Goal: Task Accomplishment & Management: Complete application form

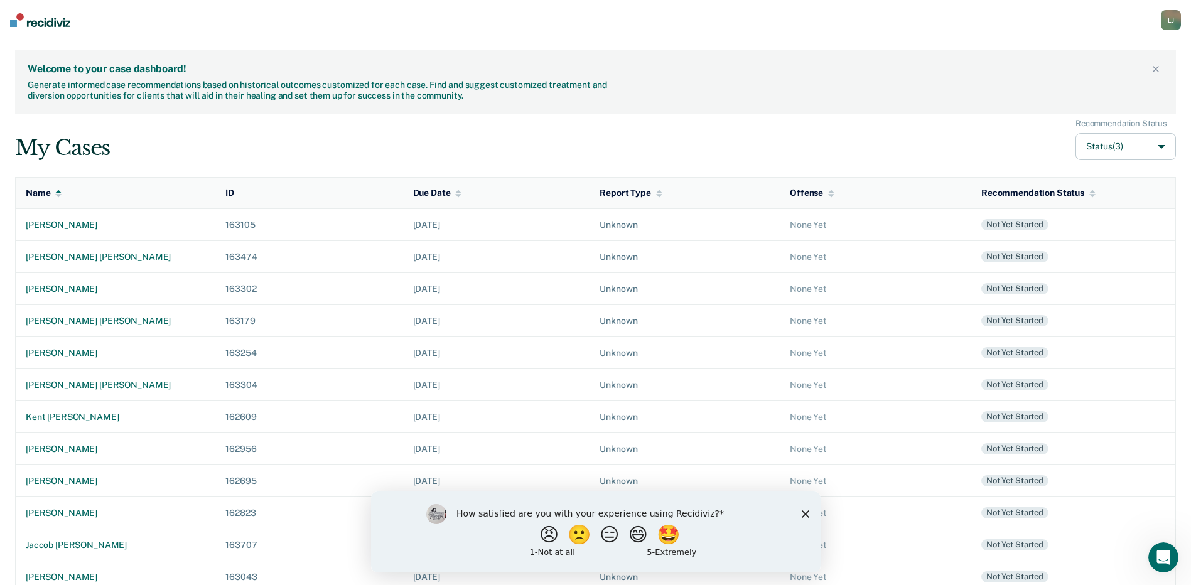
click at [494, 142] on div "My Cases Recommendation Status Status (3)" at bounding box center [595, 140] width 1161 height 42
click at [60, 444] on div "[PERSON_NAME]" at bounding box center [116, 449] width 180 height 11
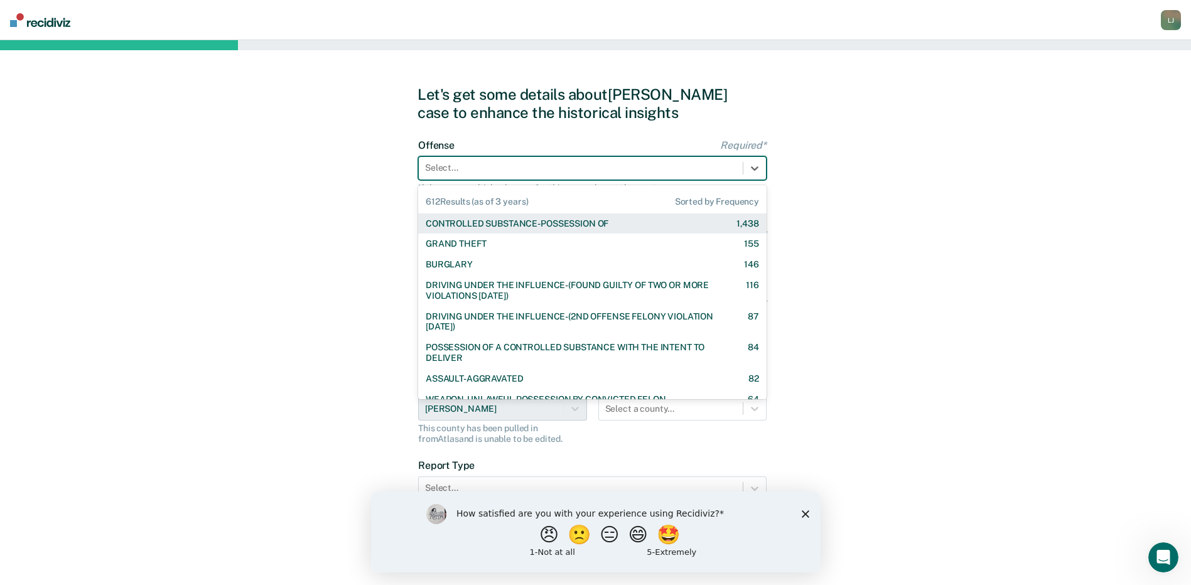
click at [548, 172] on div at bounding box center [581, 167] width 312 height 13
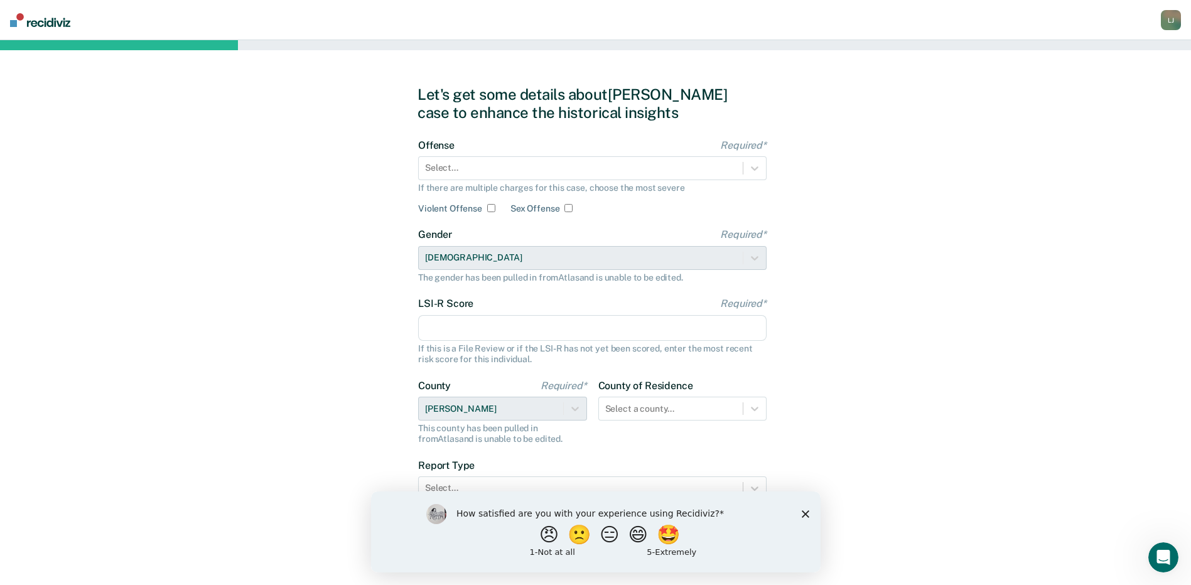
click at [540, 181] on div "Offense Required* Select... If there are multiple charges for this case, choose…" at bounding box center [592, 176] width 349 height 75
click at [547, 170] on div at bounding box center [581, 167] width 312 height 13
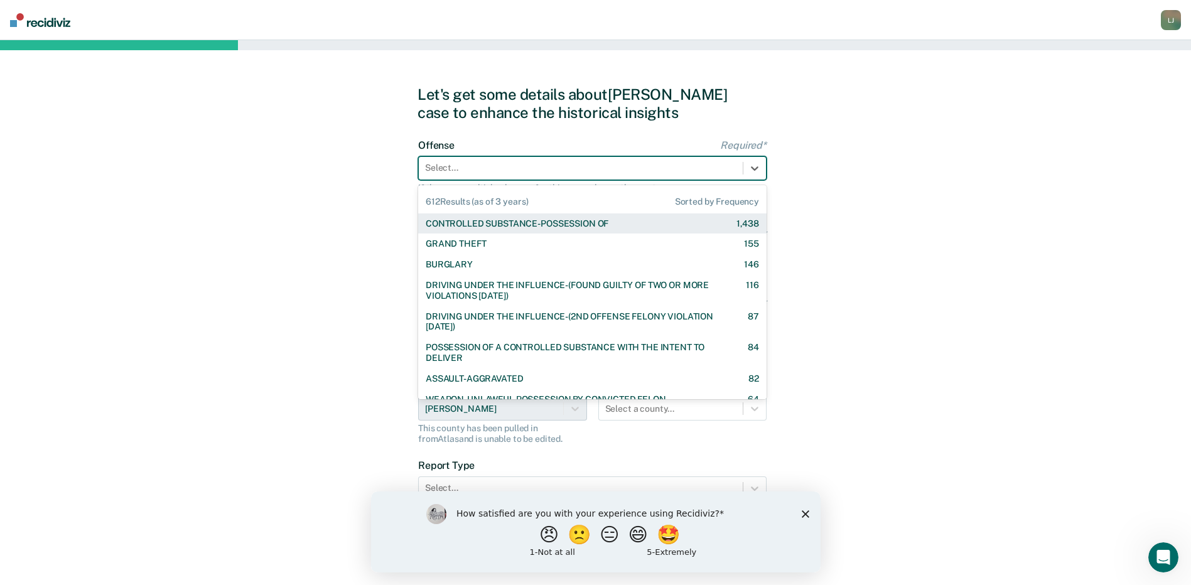
click at [540, 222] on div "CONTROLLED SUBSTANCE-POSSESSION OF" at bounding box center [517, 224] width 183 height 11
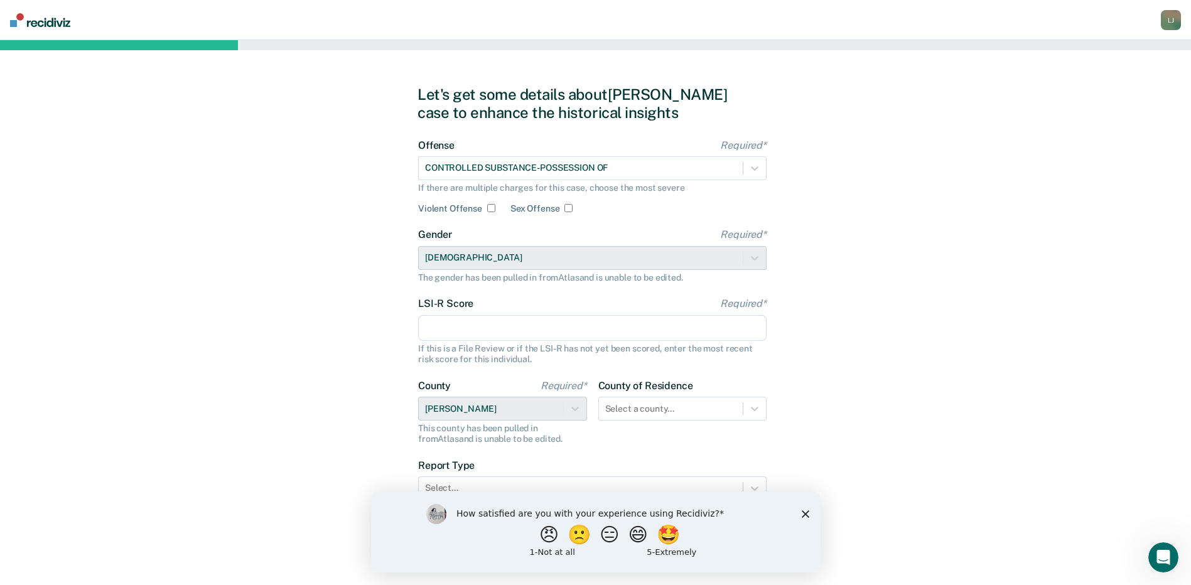
click at [460, 324] on input "LSI-R Score Required*" at bounding box center [592, 328] width 349 height 26
type input "26"
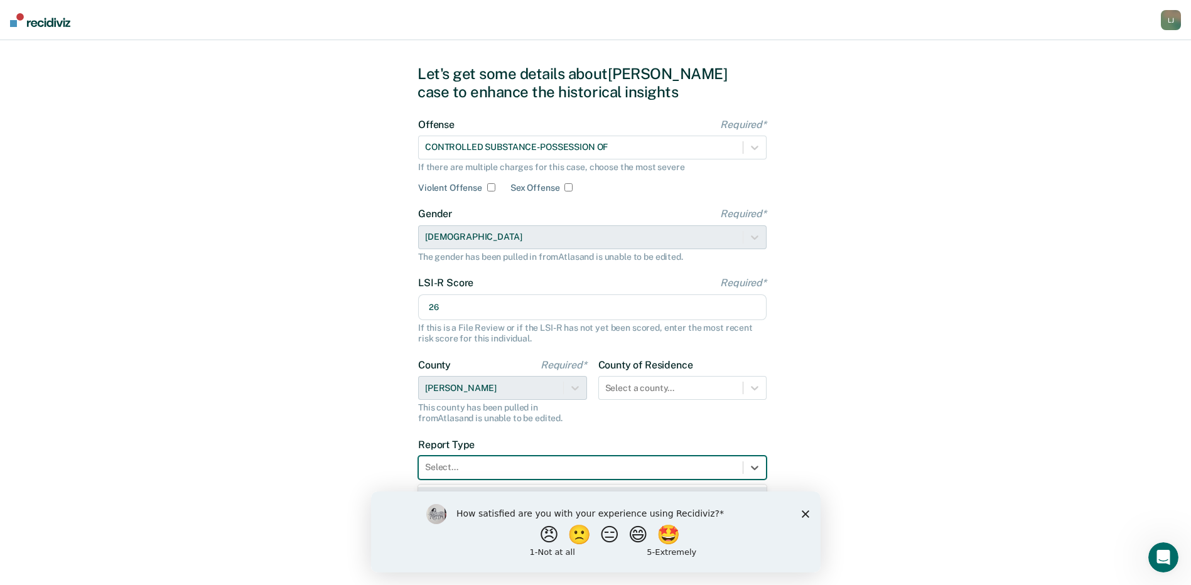
click at [488, 467] on div at bounding box center [581, 467] width 312 height 13
click at [801, 511] on icon "Close survey" at bounding box center [805, 514] width 8 height 8
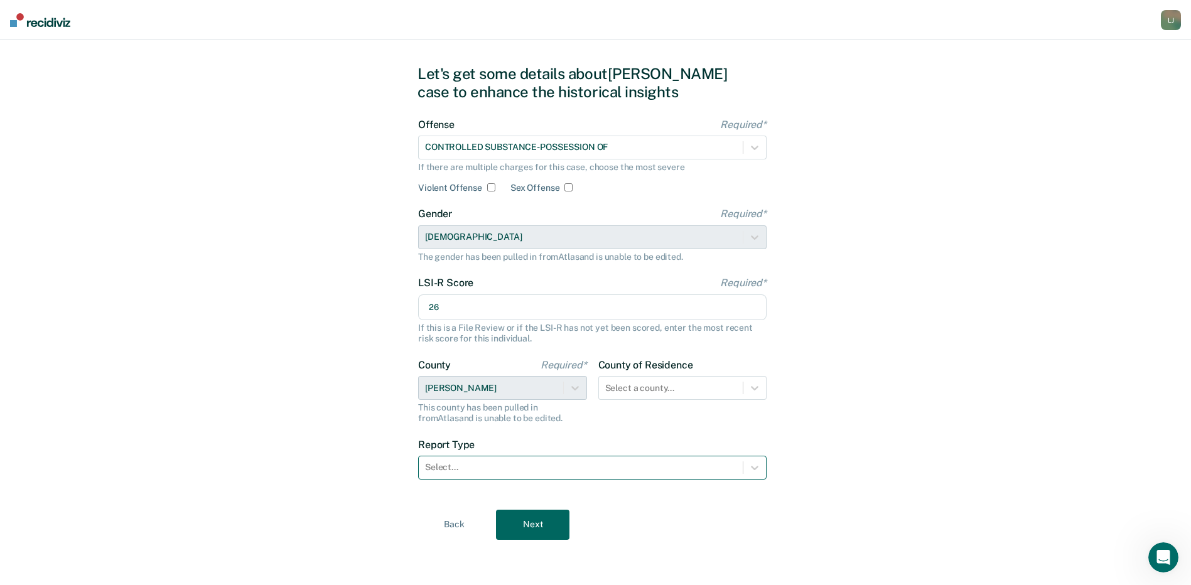
click at [592, 475] on div "Select..." at bounding box center [581, 467] width 324 height 18
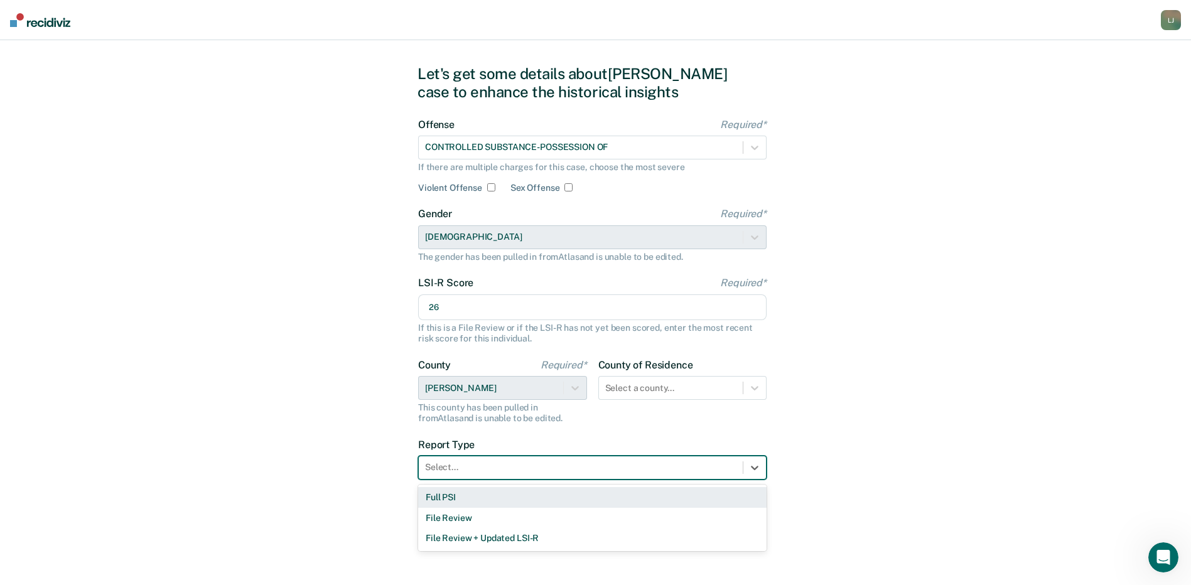
click at [474, 501] on div "Full PSI" at bounding box center [592, 497] width 349 height 21
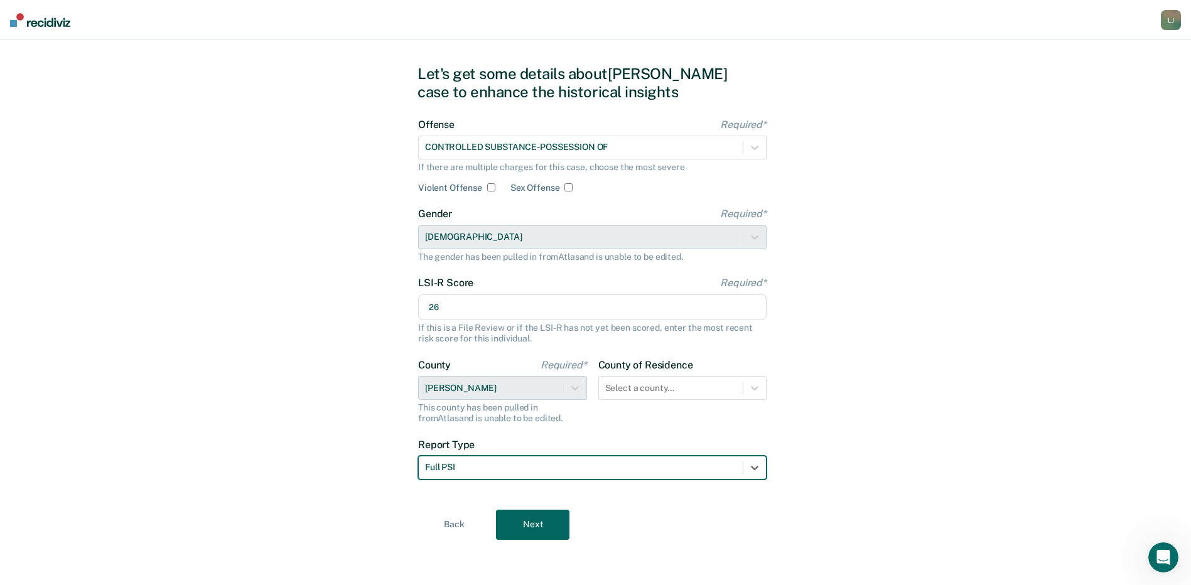
click at [559, 522] on button "Next" at bounding box center [532, 525] width 73 height 30
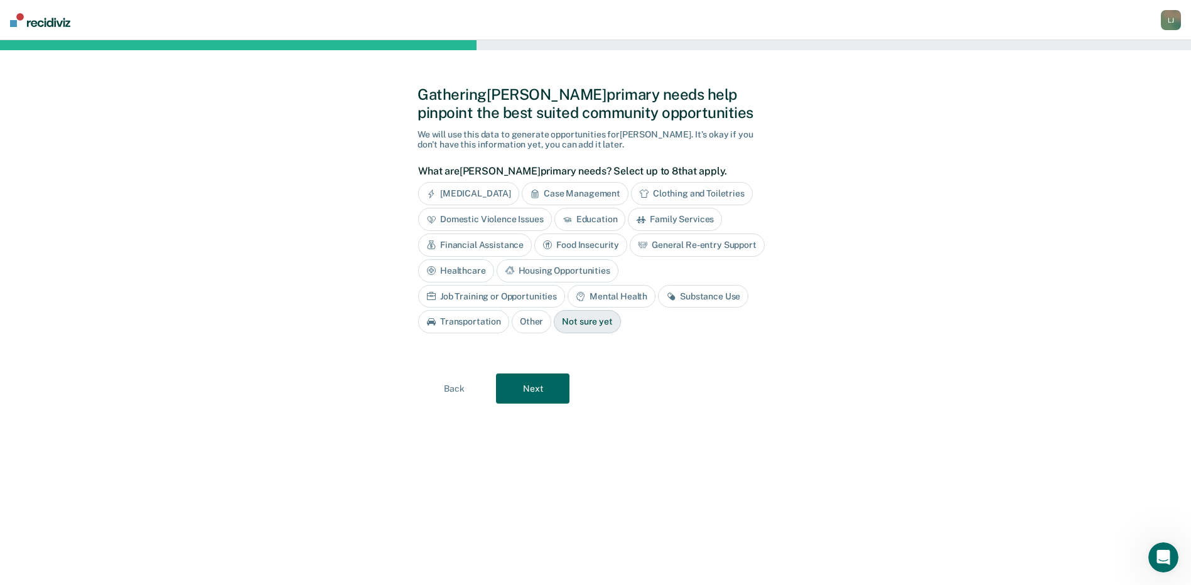
scroll to position [0, 0]
click at [536, 382] on button "Next" at bounding box center [537, 389] width 73 height 30
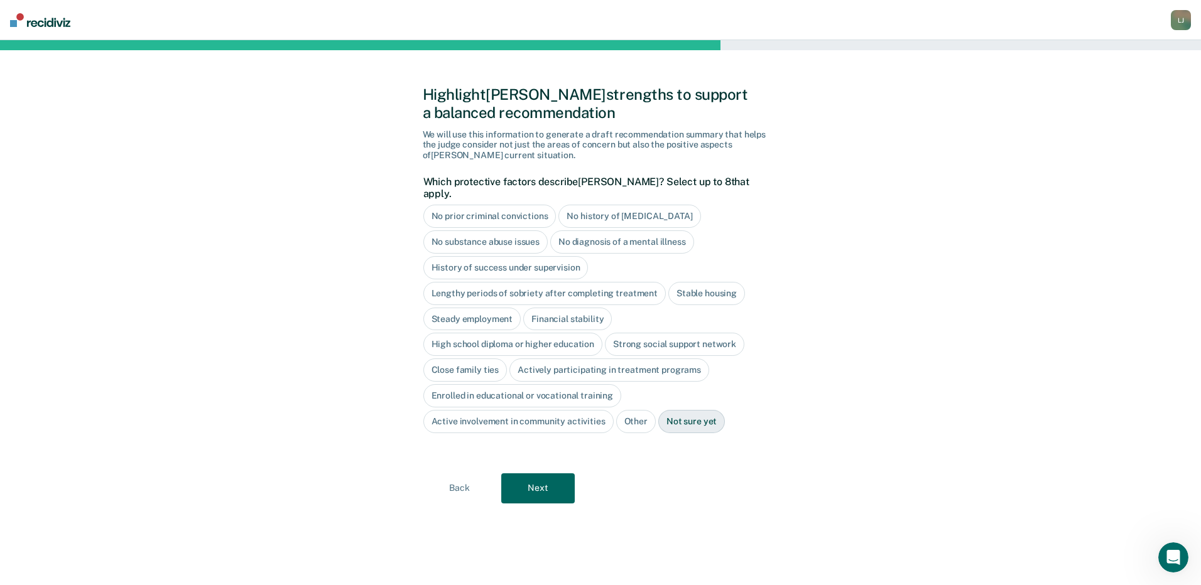
click at [538, 474] on button "Next" at bounding box center [537, 489] width 73 height 30
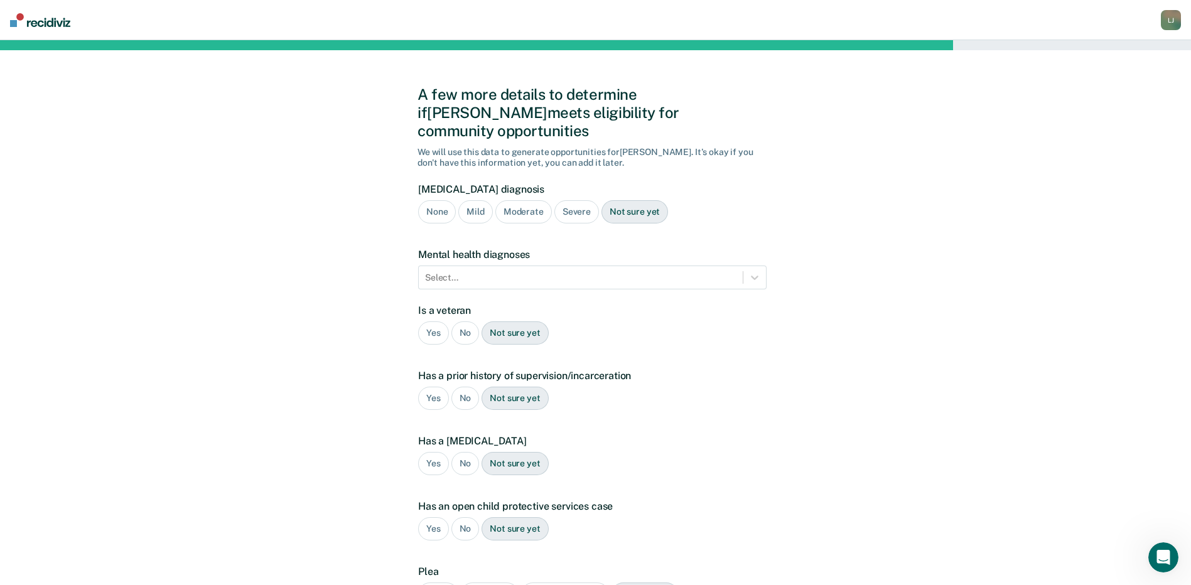
click at [453, 322] on div "No" at bounding box center [466, 333] width 28 height 23
click at [431, 387] on div "Yes" at bounding box center [433, 398] width 31 height 23
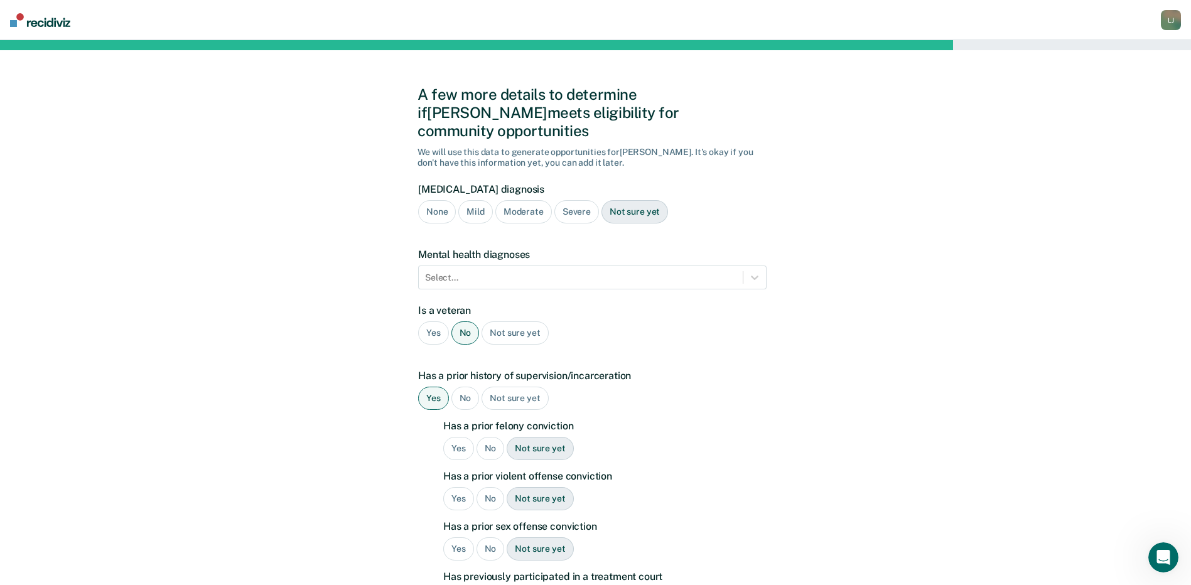
click at [491, 437] on div "No" at bounding box center [491, 448] width 28 height 23
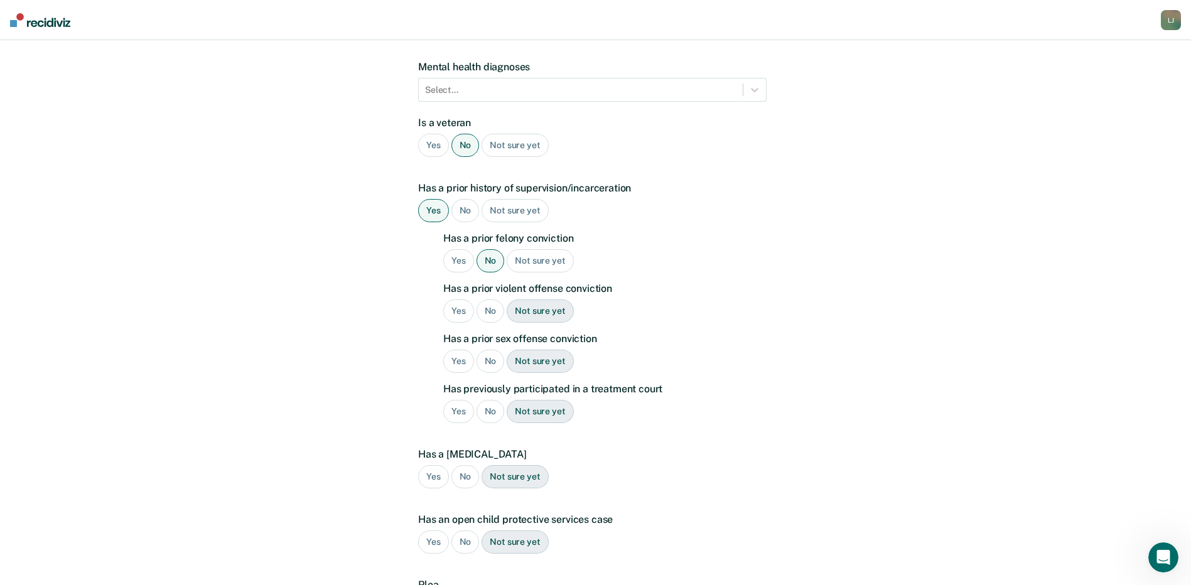
scroll to position [188, 0]
click at [488, 299] on div "No" at bounding box center [491, 310] width 28 height 23
click at [484, 349] on div "No" at bounding box center [491, 360] width 28 height 23
click at [488, 399] on div "No" at bounding box center [491, 410] width 28 height 23
click at [465, 465] on div "No" at bounding box center [466, 476] width 28 height 23
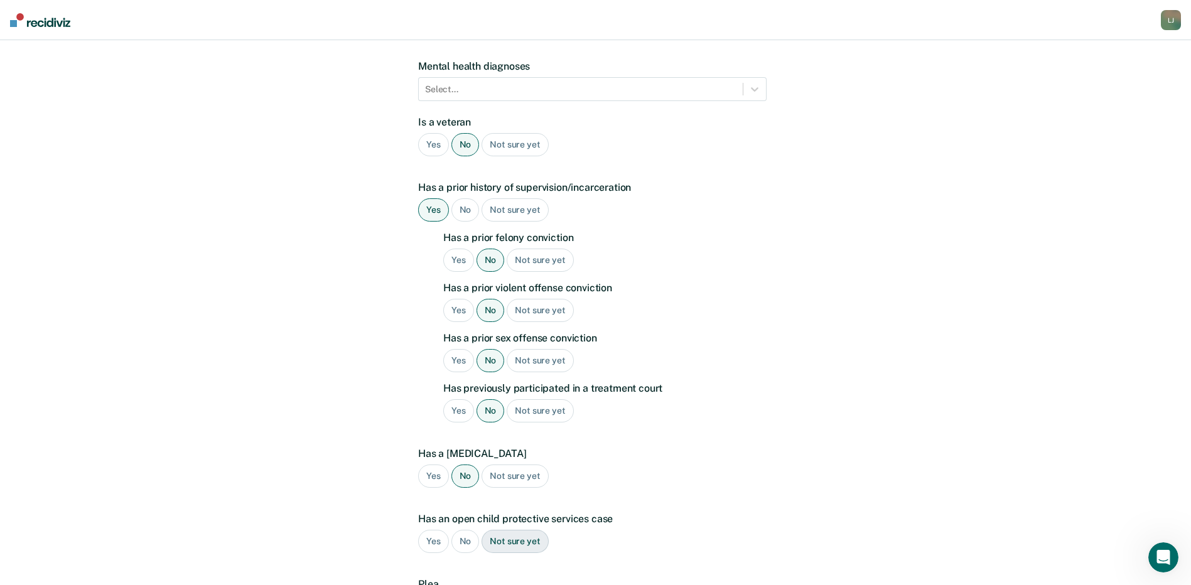
click at [467, 530] on div "No" at bounding box center [466, 541] width 28 height 23
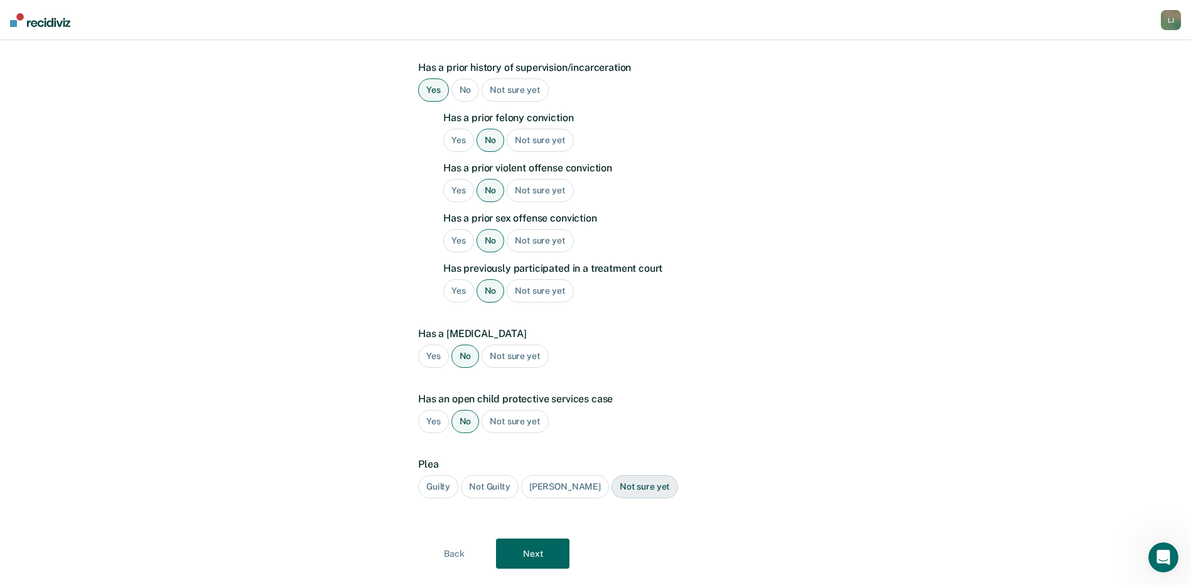
scroll to position [319, 0]
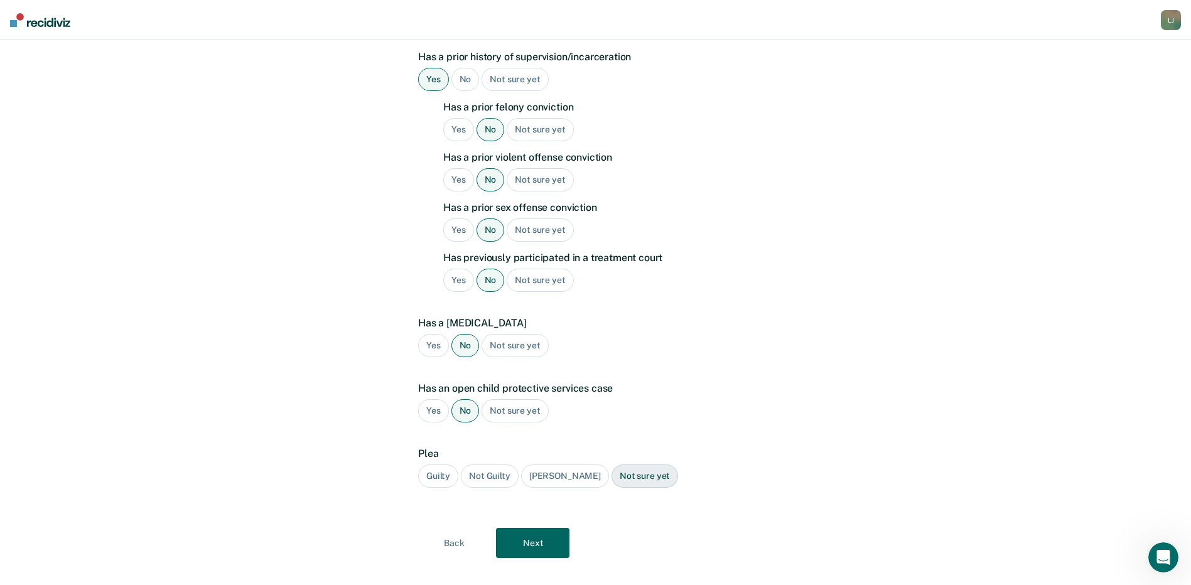
click at [440, 465] on div "Guilty" at bounding box center [438, 476] width 40 height 23
click at [546, 528] on button "Next" at bounding box center [532, 543] width 73 height 30
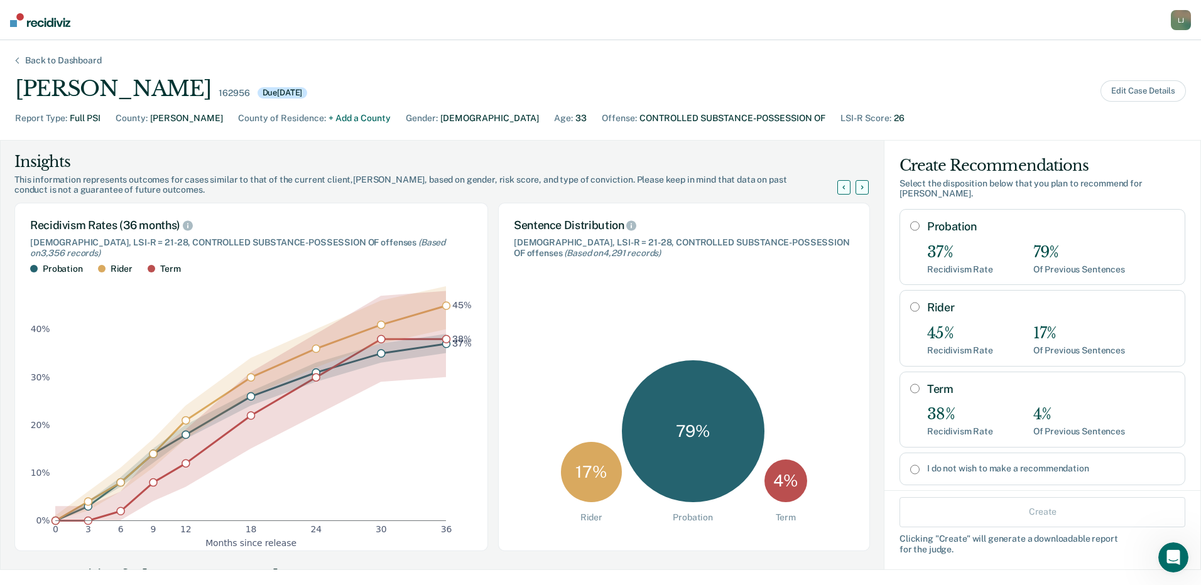
click at [910, 302] on input "Rider" at bounding box center [914, 307] width 9 height 10
radio input "true"
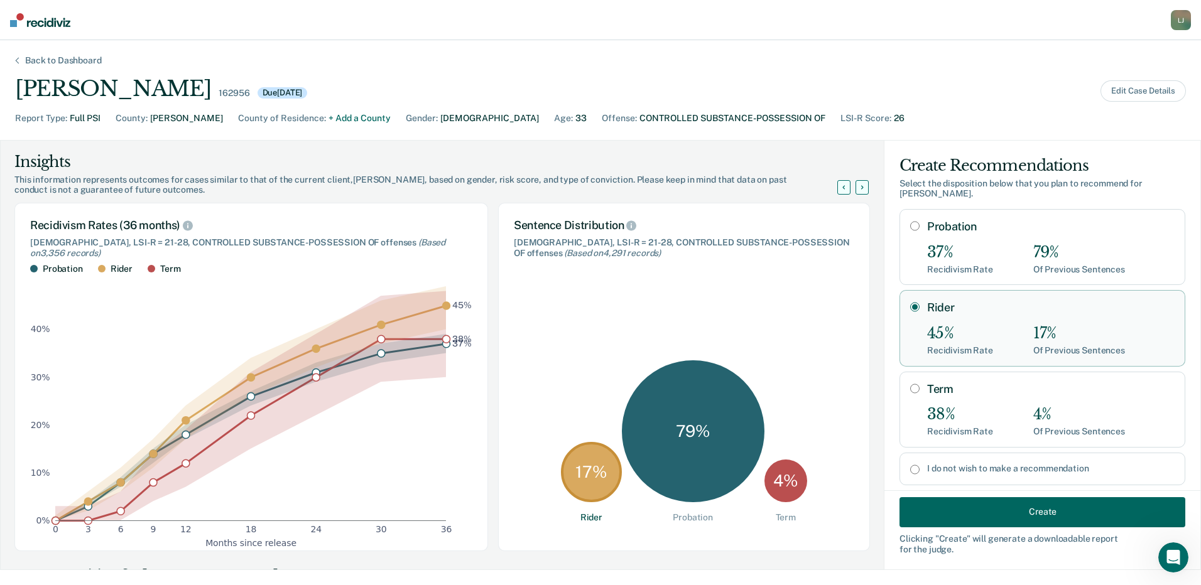
click at [981, 507] on button "Create" at bounding box center [1042, 512] width 286 height 30
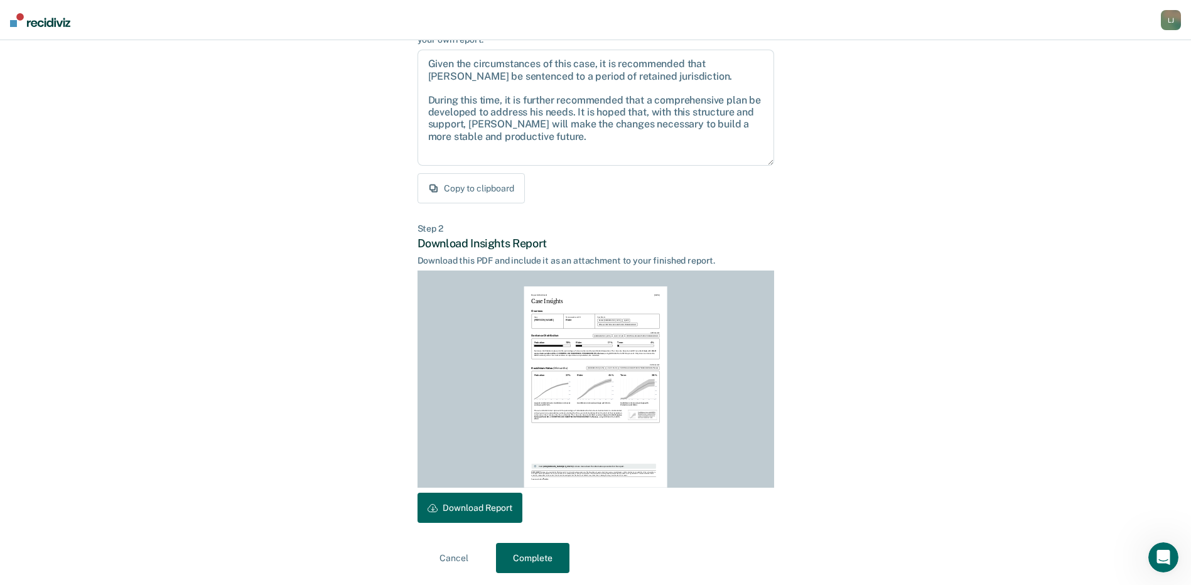
scroll to position [131, 0]
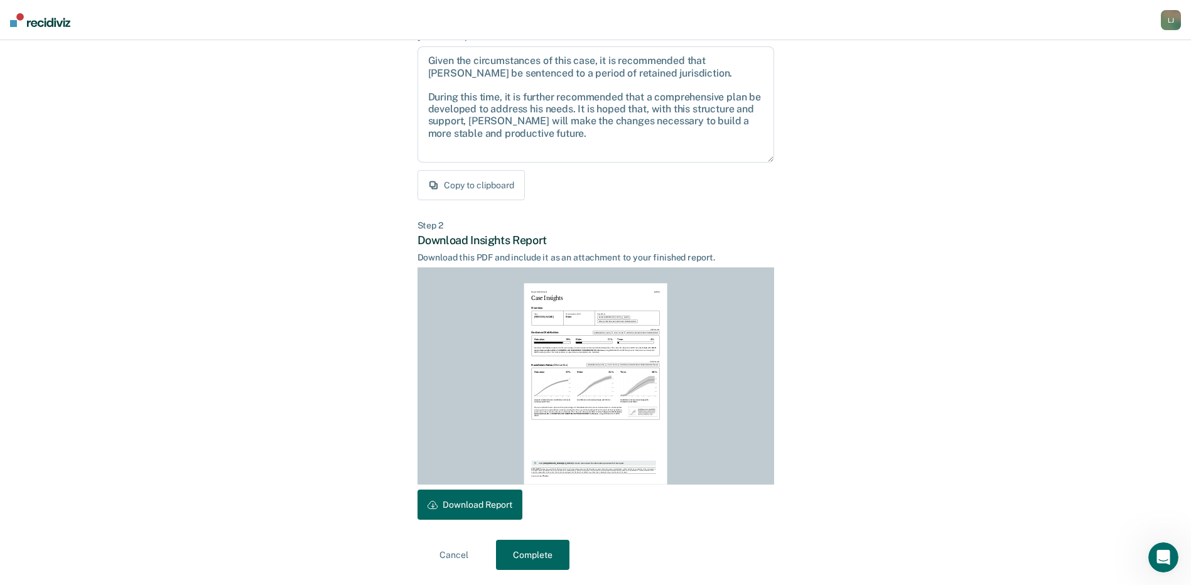
click at [485, 503] on button "Download Report" at bounding box center [470, 505] width 105 height 30
click at [541, 558] on button "Complete" at bounding box center [532, 555] width 73 height 30
